Goal: Find specific page/section

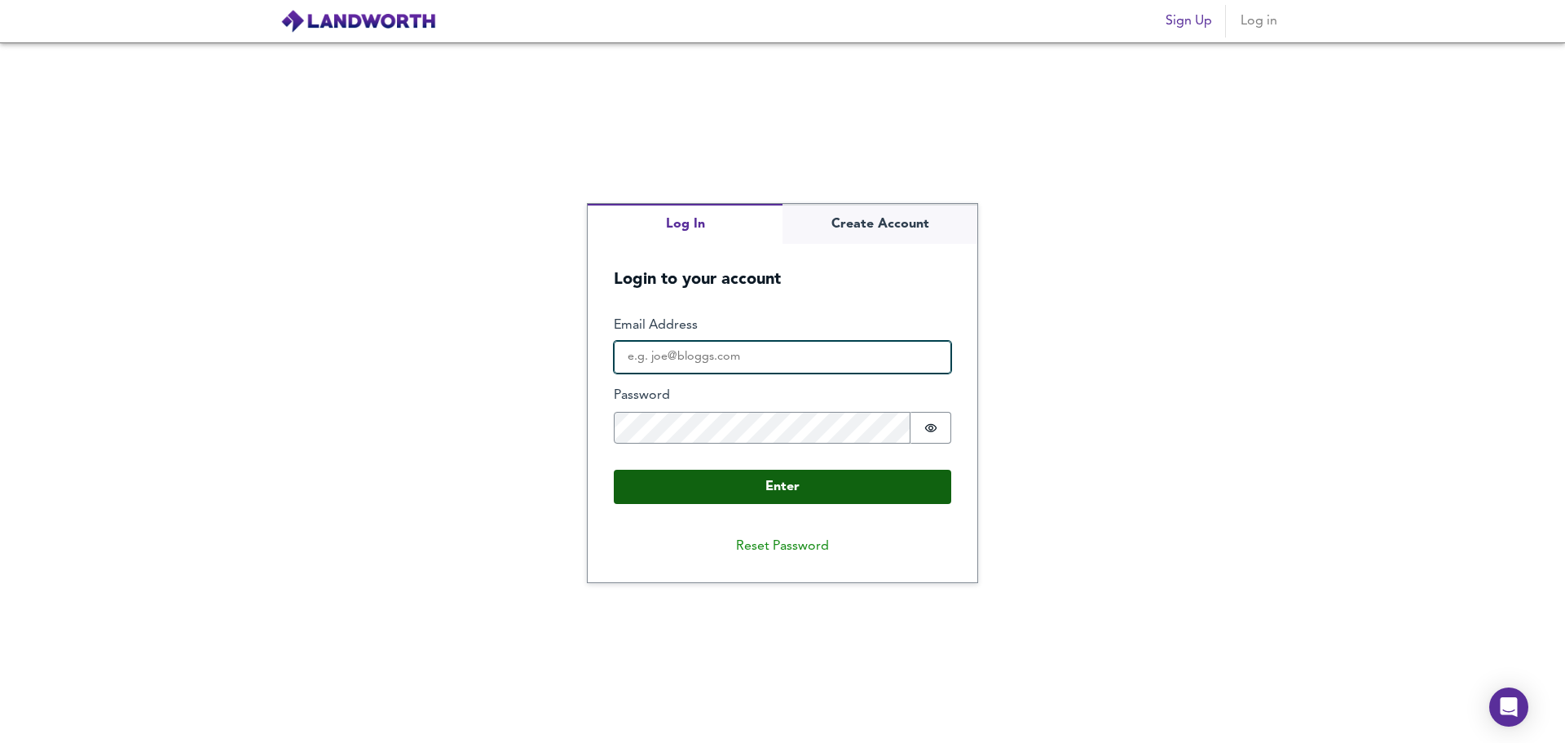
type input "[PERSON_NAME][EMAIL_ADDRESS][DOMAIN_NAME]"
click at [801, 487] on button "Enter" at bounding box center [782, 487] width 337 height 34
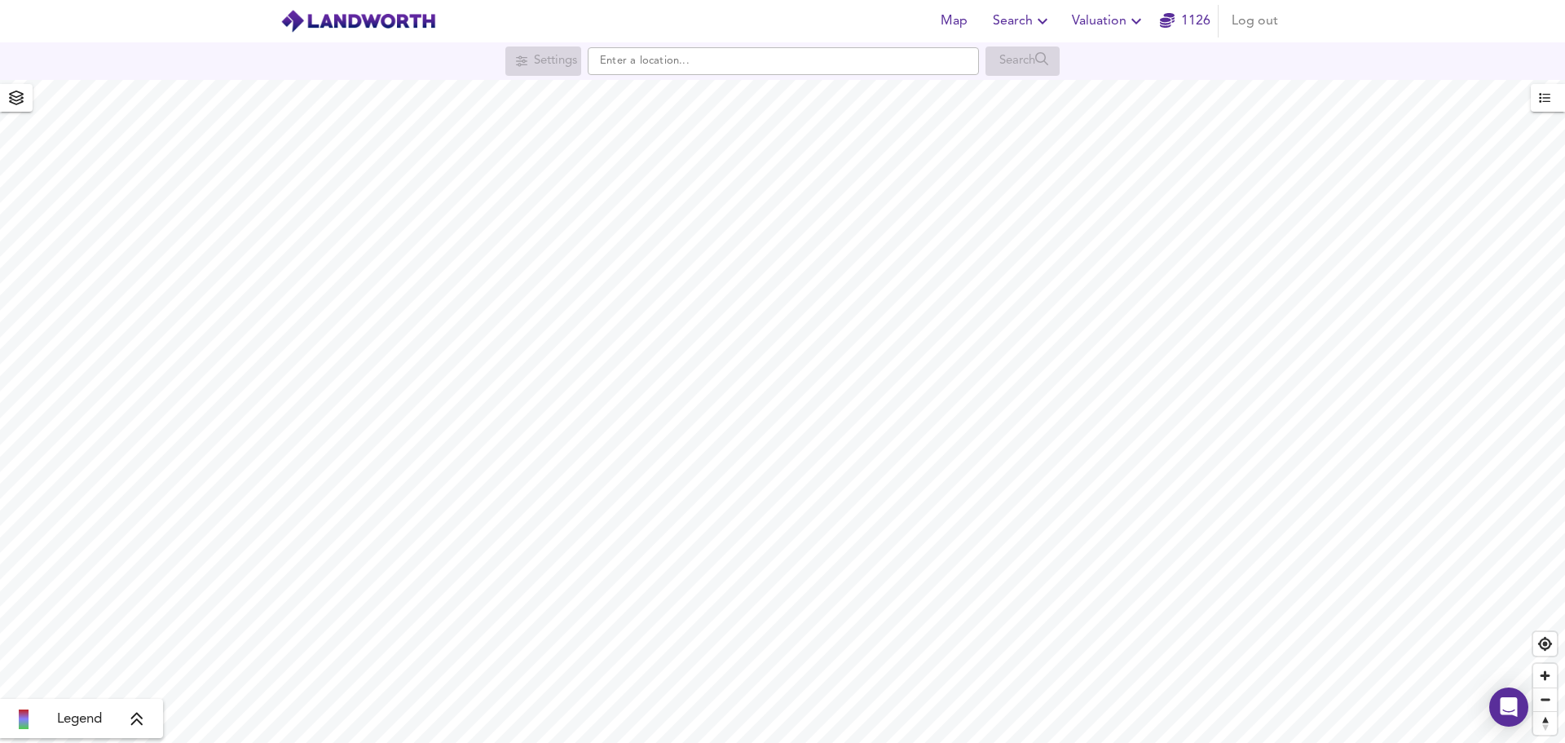
drag, startPoint x: 1143, startPoint y: 0, endPoint x: 1448, endPoint y: 34, distance: 306.8
click at [1455, 33] on header "Map Search Valuation 1126 Log out" at bounding box center [782, 21] width 1565 height 42
drag, startPoint x: 1229, startPoint y: 2, endPoint x: 1411, endPoint y: 23, distance: 183.8
click at [1450, 29] on header "Map Search Valuation 1126 Log out" at bounding box center [782, 21] width 1565 height 42
drag, startPoint x: 346, startPoint y: 24, endPoint x: 677, endPoint y: 25, distance: 331.0
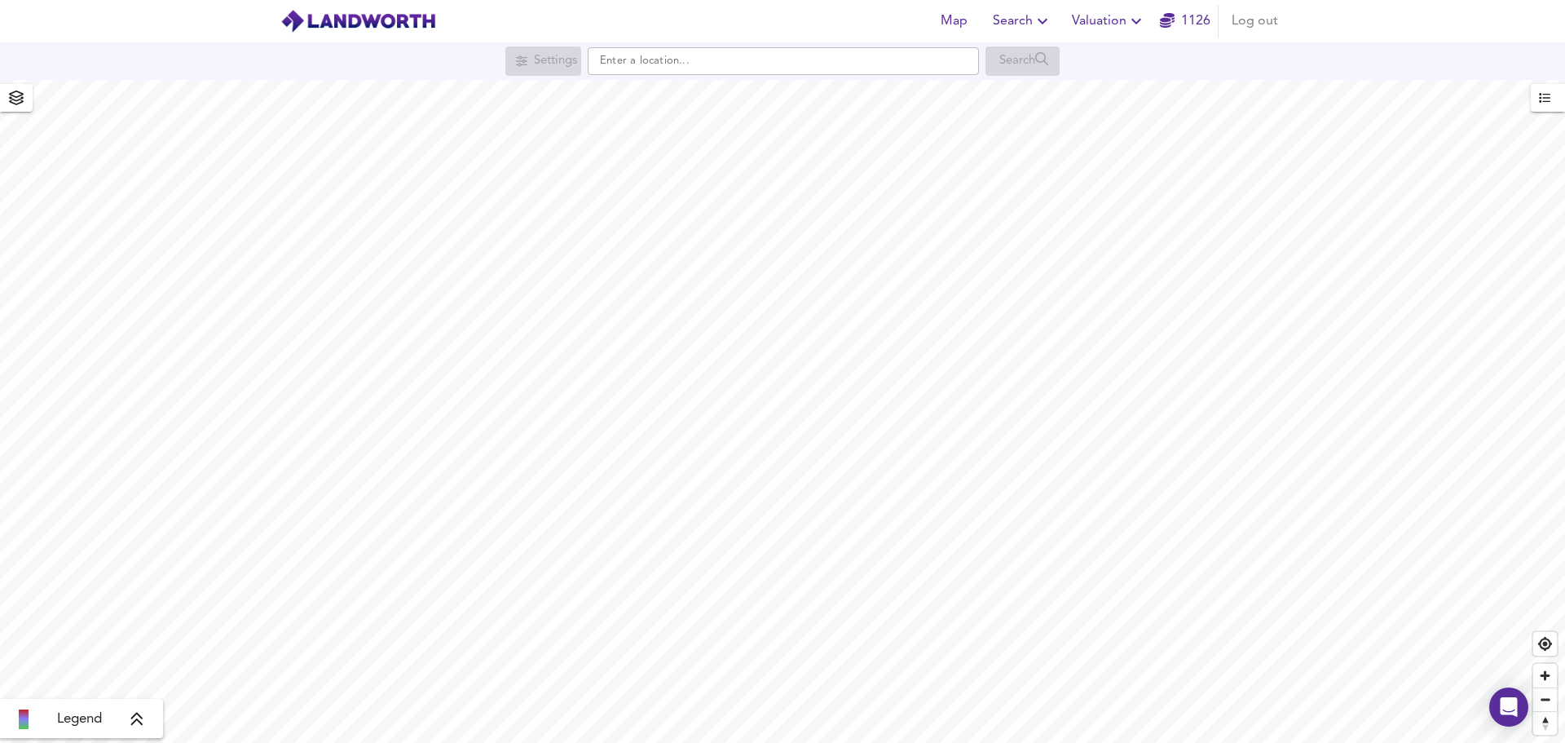
click at [677, 25] on div "Map Search Valuation 1126 Log out" at bounding box center [782, 21] width 1043 height 41
click at [1539, 101] on icon "button" at bounding box center [1544, 97] width 11 height 11
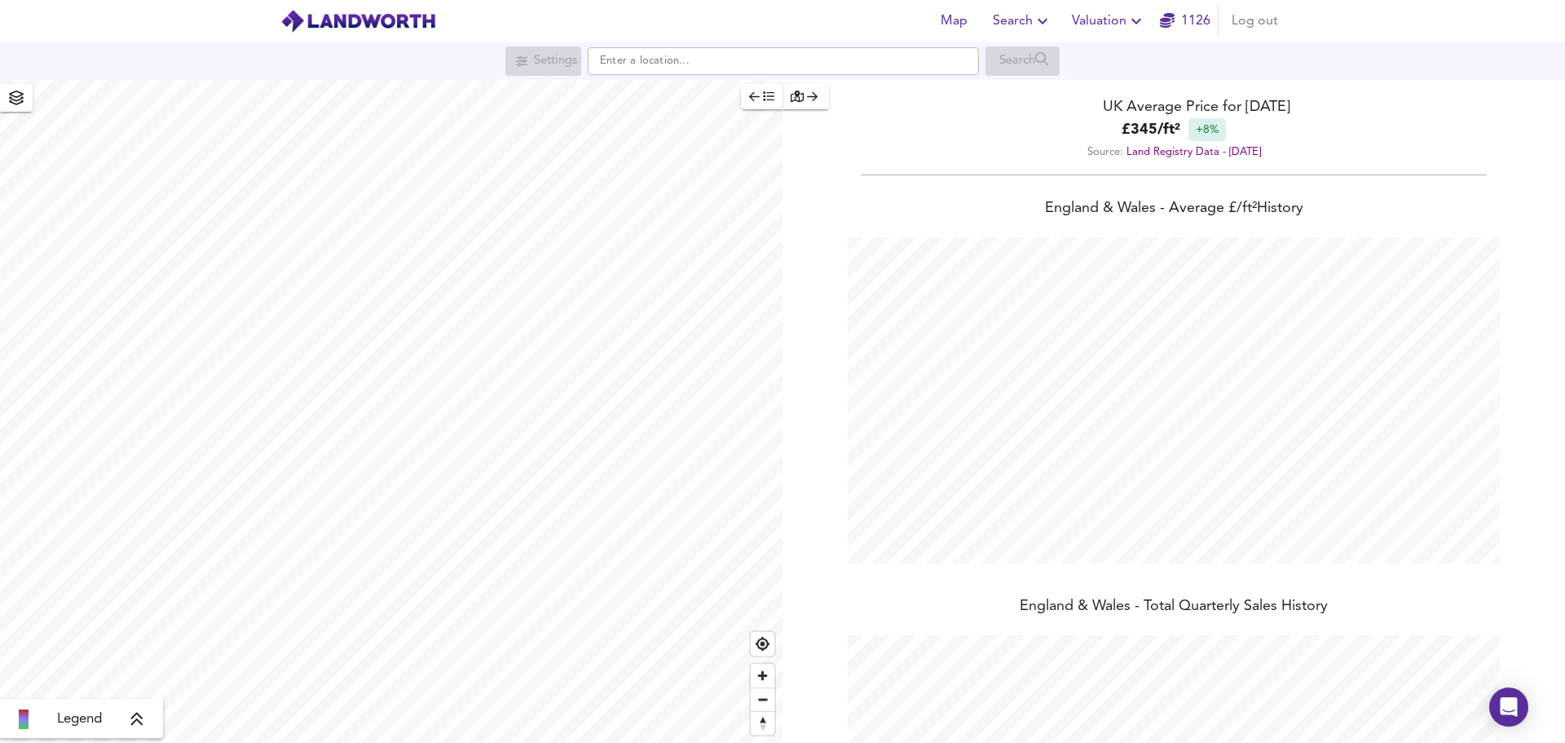
scroll to position [743, 1565]
click at [803, 94] on icon "button" at bounding box center [797, 95] width 13 height 11
